Goal: Task Accomplishment & Management: Manage account settings

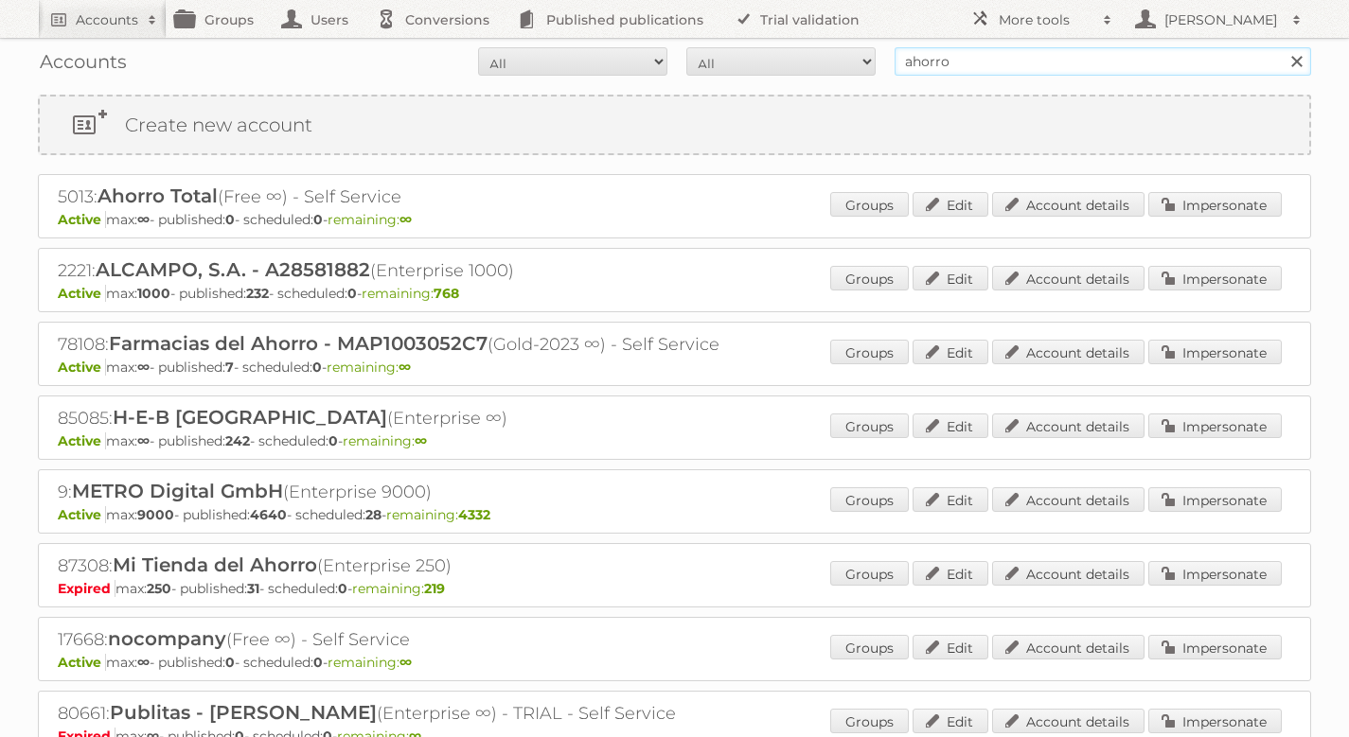
click at [1198, 63] on input "ahorro" at bounding box center [1103, 61] width 417 height 28
type input "coolbox"
click at [1282, 47] on input "Search" at bounding box center [1296, 61] width 28 height 28
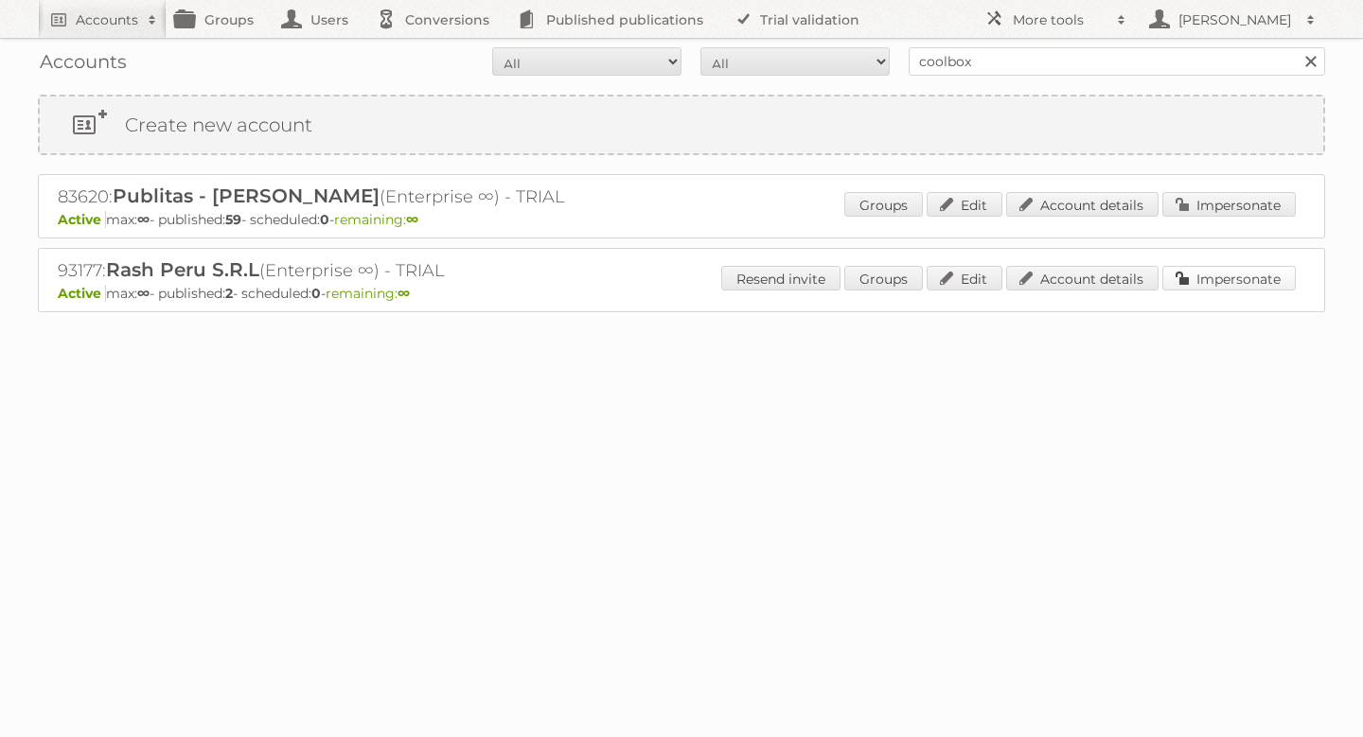
click at [1225, 289] on link "Impersonate" at bounding box center [1228, 278] width 133 height 25
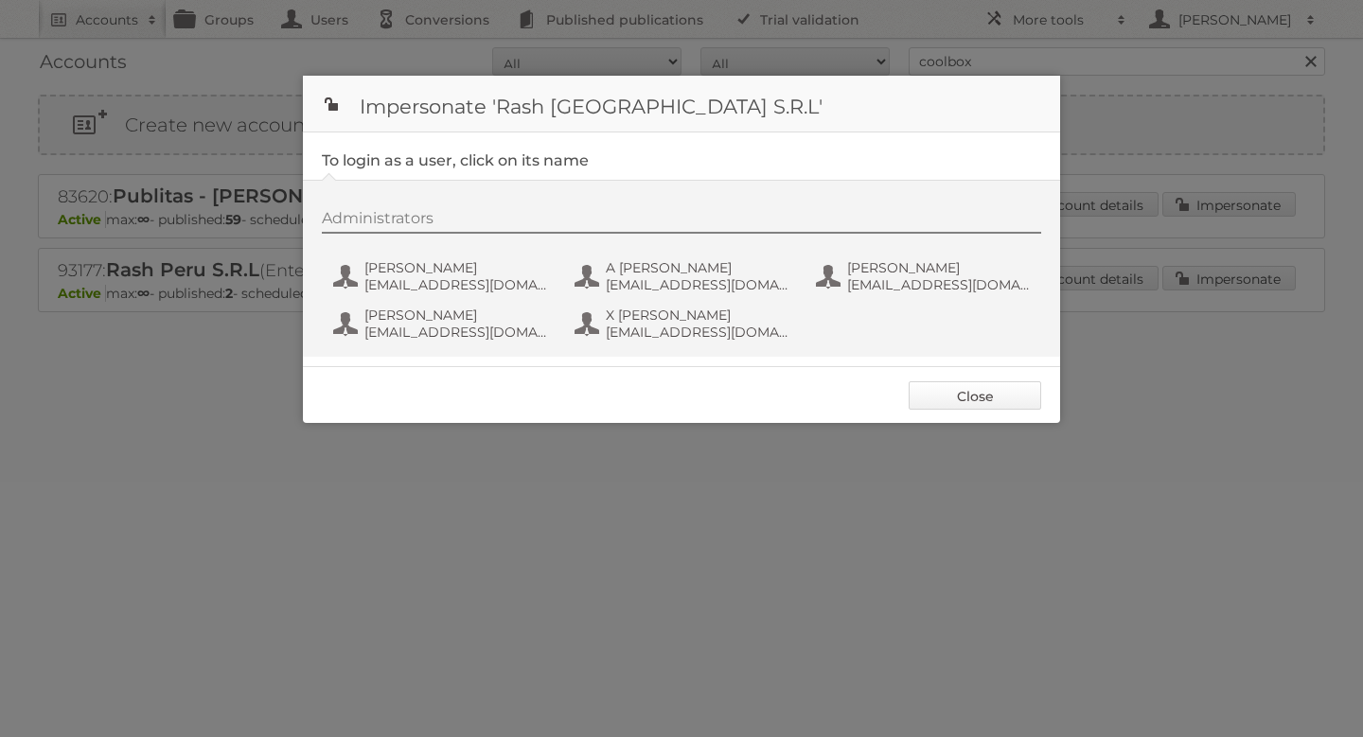
click at [975, 409] on link "Close" at bounding box center [975, 395] width 133 height 28
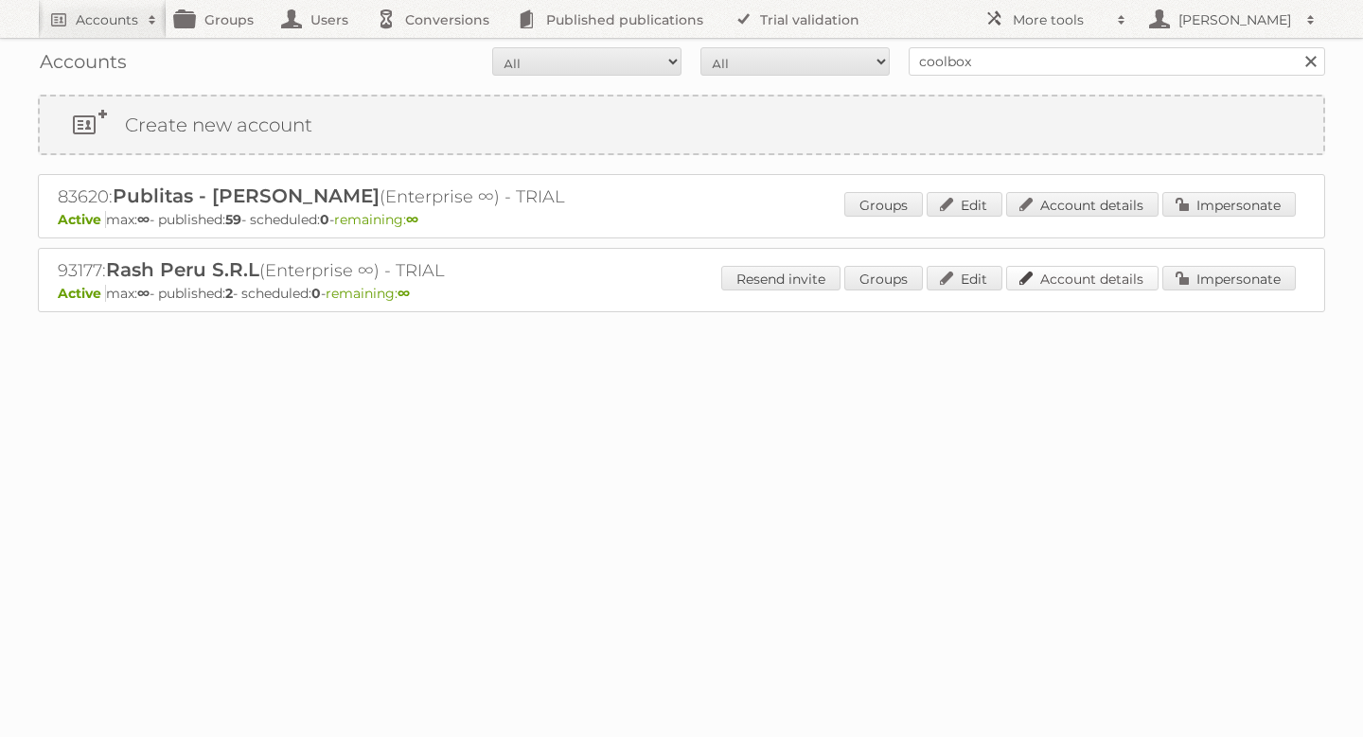
click at [1095, 271] on link "Account details" at bounding box center [1082, 278] width 152 height 25
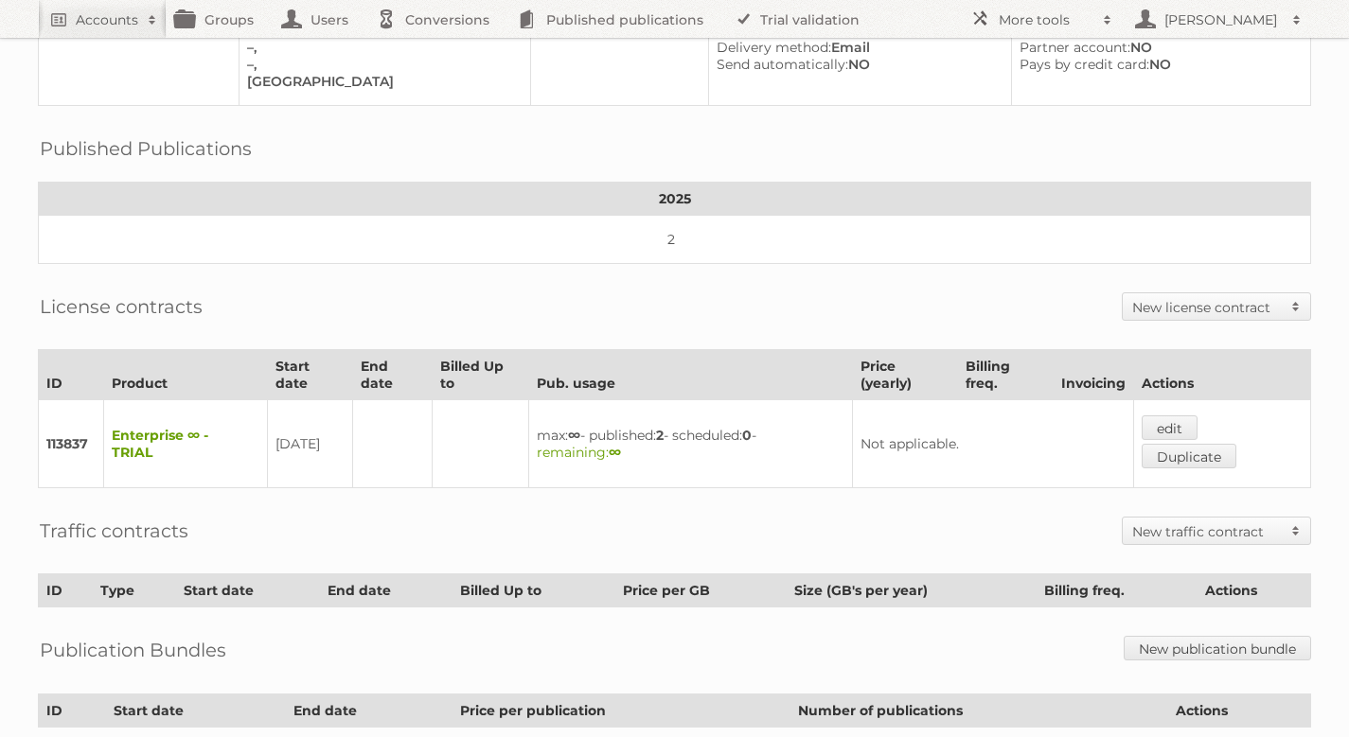
scroll to position [367, 0]
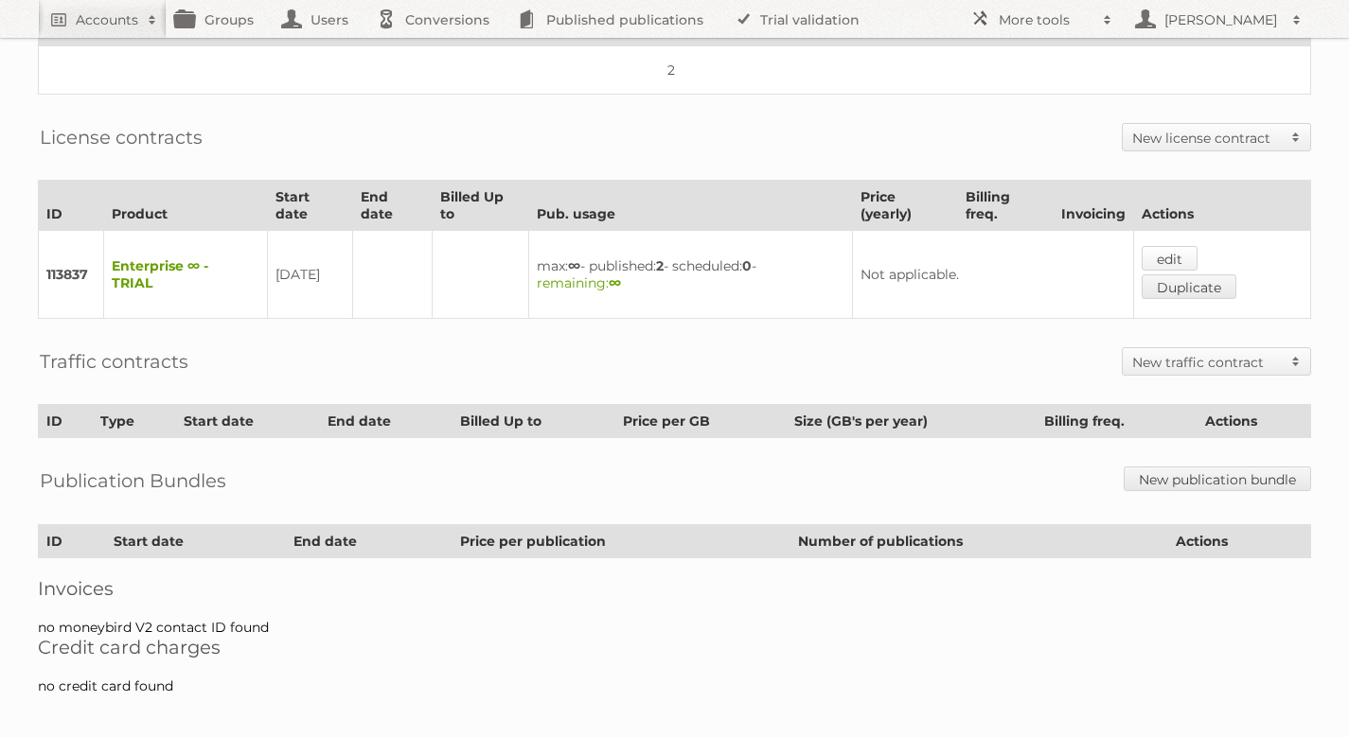
click at [1175, 248] on link "edit" at bounding box center [1170, 258] width 56 height 25
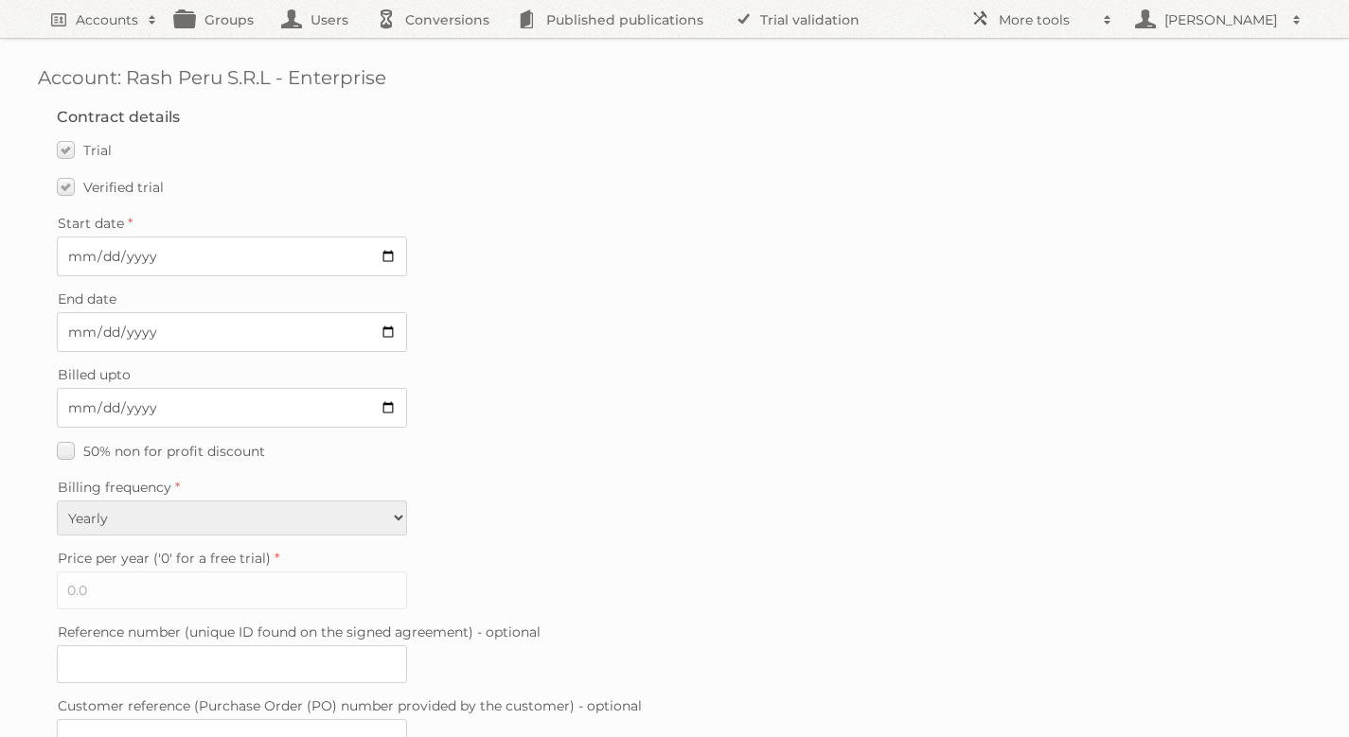
scroll to position [509, 0]
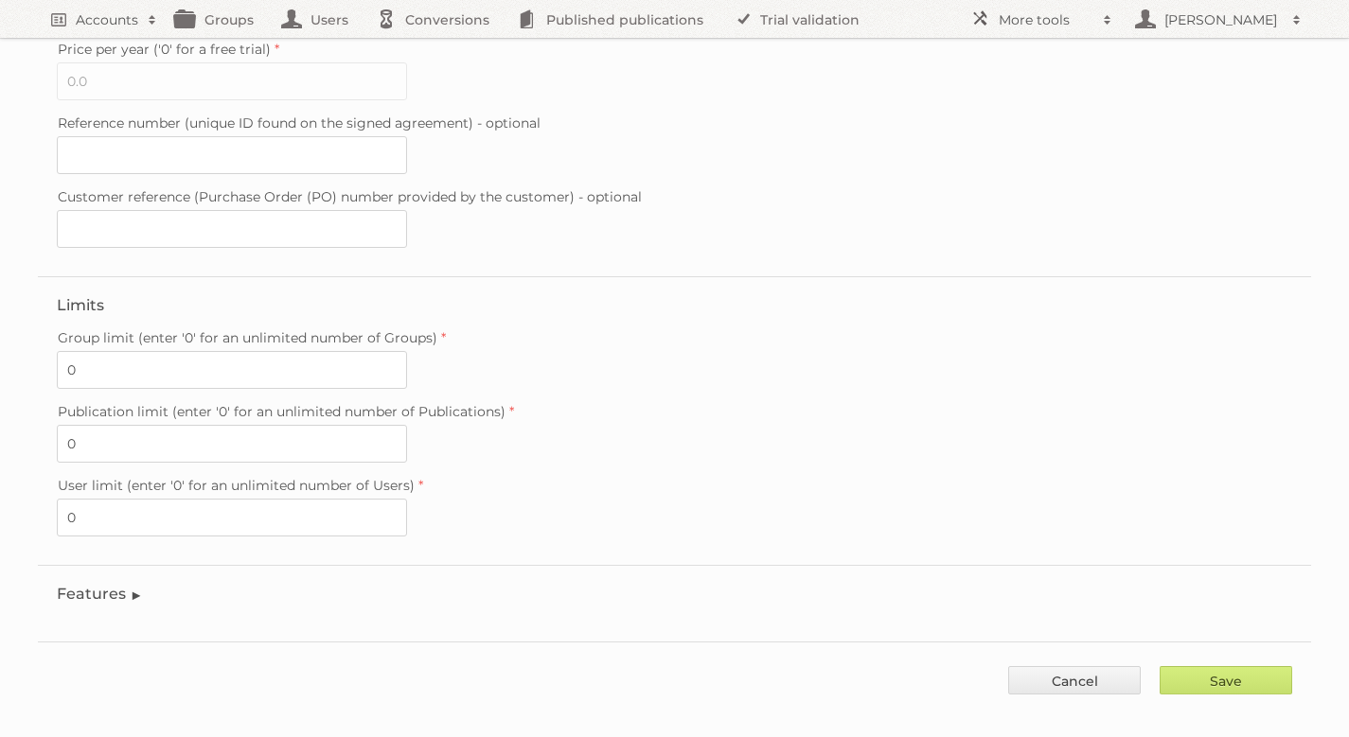
click at [91, 585] on legend "Features" at bounding box center [100, 594] width 86 height 18
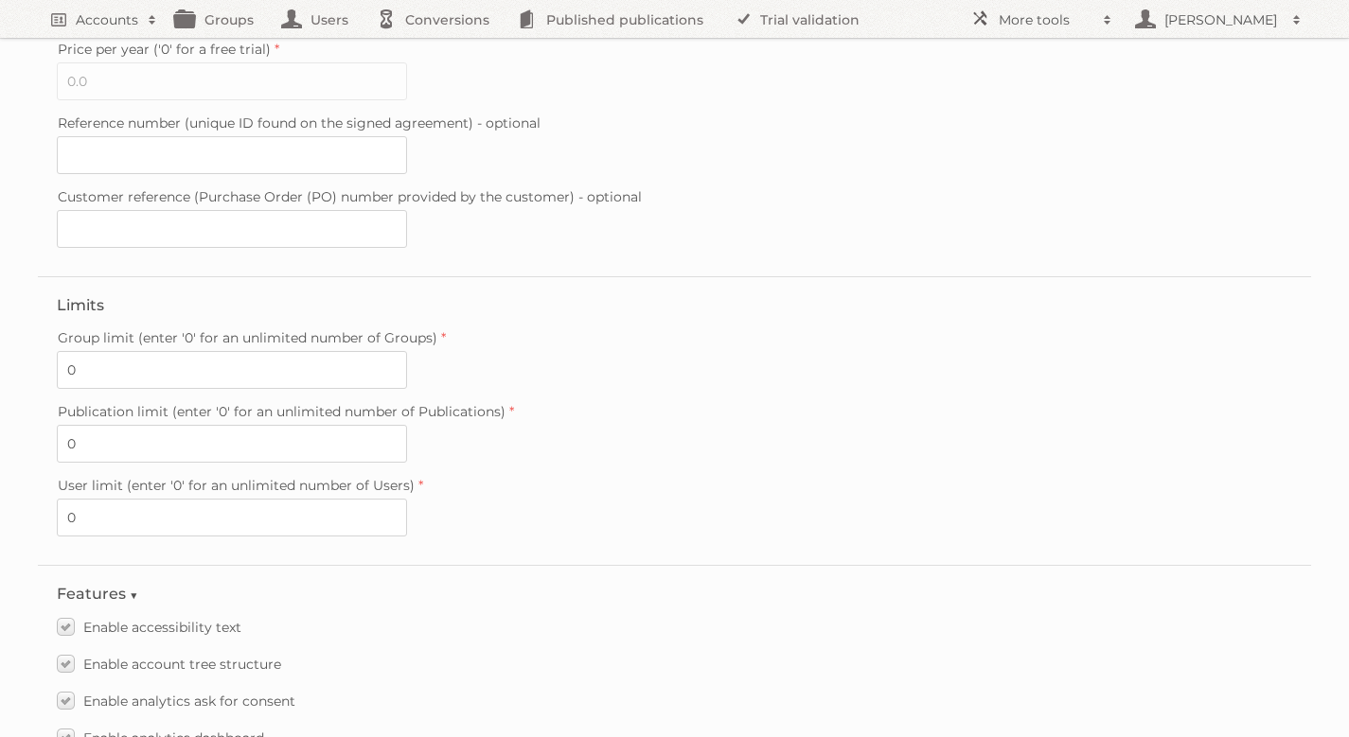
scroll to position [2375, 0]
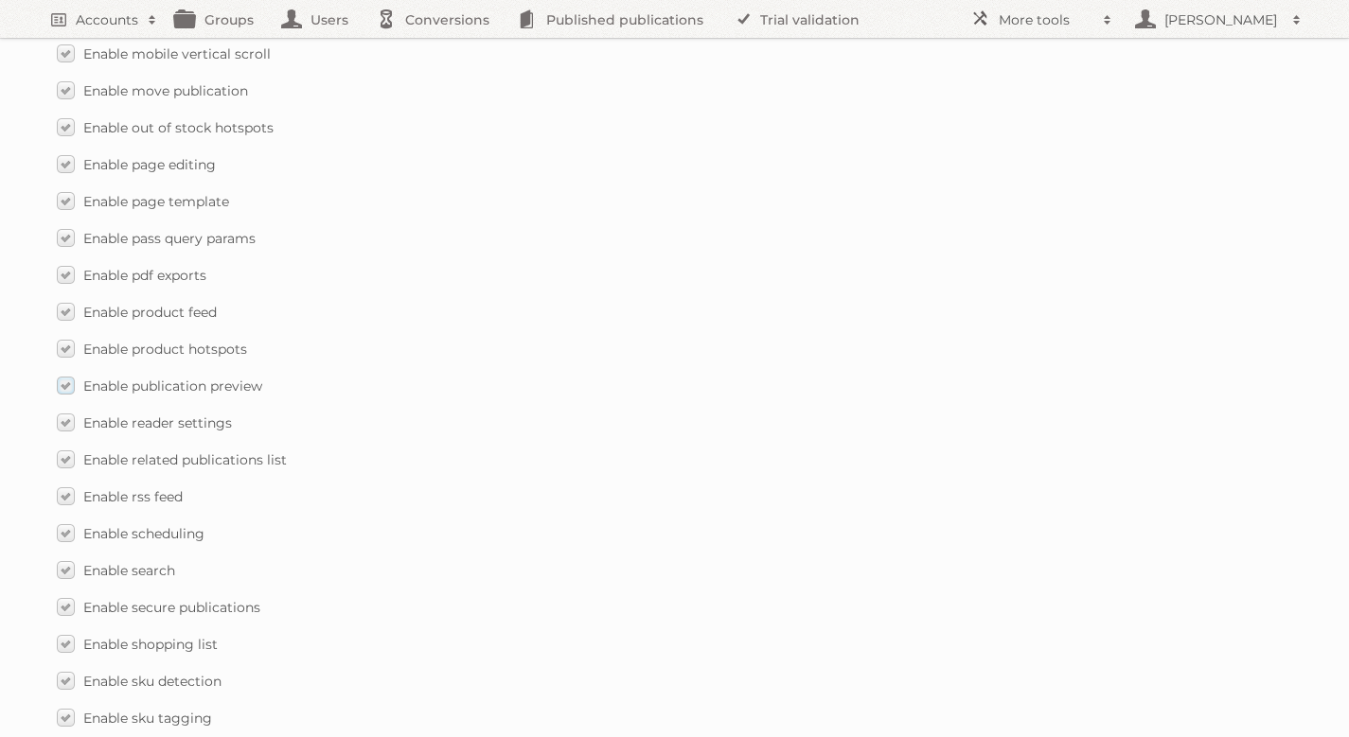
click at [65, 372] on label "Enable publication preview" at bounding box center [159, 385] width 205 height 27
click at [0, 0] on input "Enable publication preview" at bounding box center [0, 0] width 0 height 0
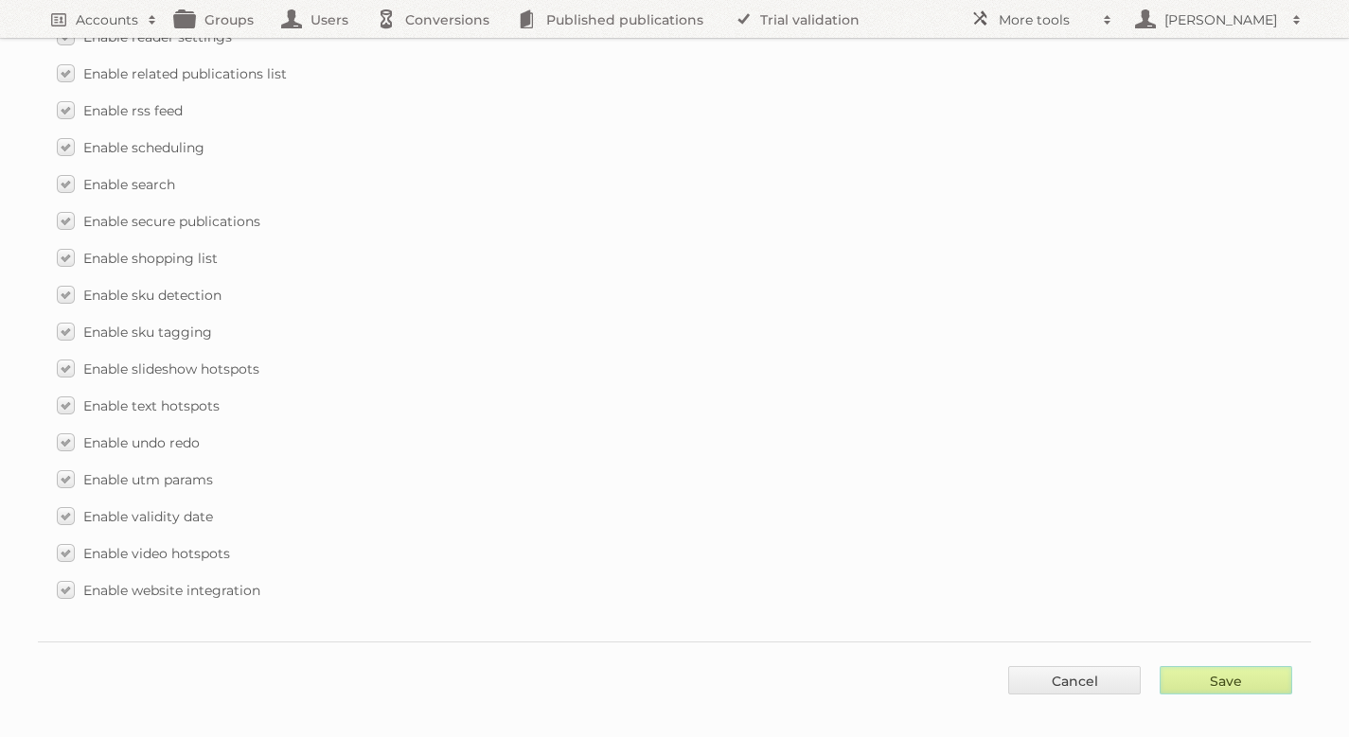
click at [1230, 668] on input "Save" at bounding box center [1226, 680] width 133 height 28
type input "..."
